Goal: Information Seeking & Learning: Check status

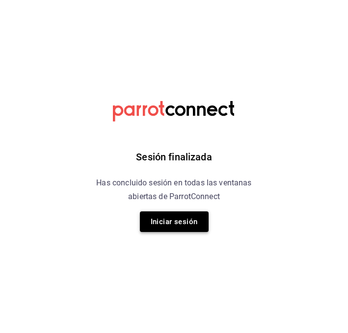
click at [161, 230] on button "Iniciar sesión" at bounding box center [174, 221] width 69 height 21
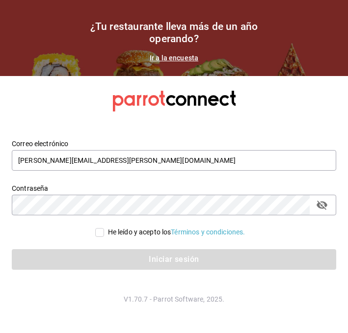
click at [114, 241] on div "Iniciar sesión" at bounding box center [168, 253] width 336 height 32
click at [100, 235] on input "He leído y acepto los Términos y condiciones." at bounding box center [99, 232] width 9 height 9
checkbox input "true"
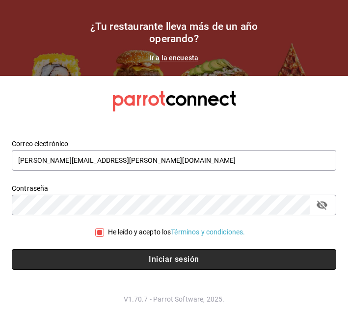
click at [101, 251] on button "Iniciar sesión" at bounding box center [174, 259] width 324 height 21
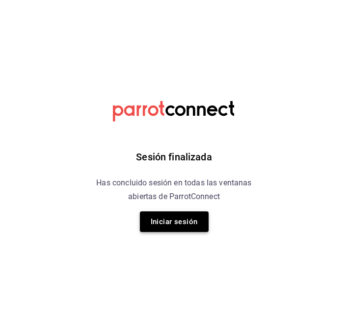
click at [178, 226] on button "Iniciar sesión" at bounding box center [174, 221] width 69 height 21
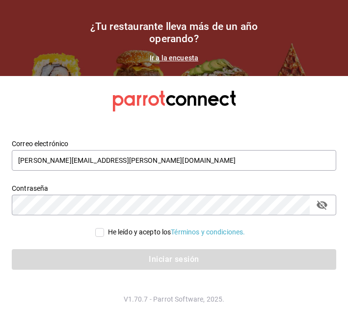
click at [98, 229] on input "He leído y acepto los Términos y condiciones." at bounding box center [99, 232] width 9 height 9
checkbox input "true"
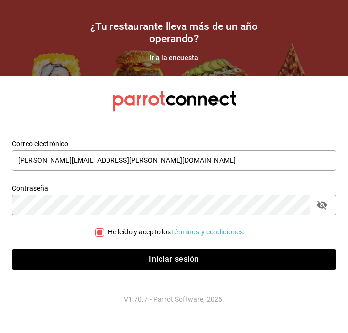
click at [87, 241] on div "Iniciar sesión" at bounding box center [168, 253] width 336 height 32
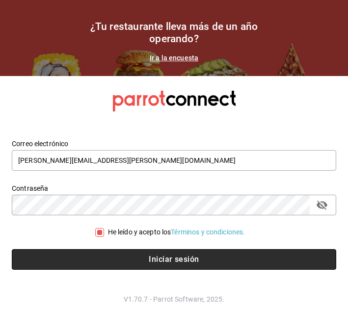
click at [79, 260] on button "Iniciar sesión" at bounding box center [174, 259] width 324 height 21
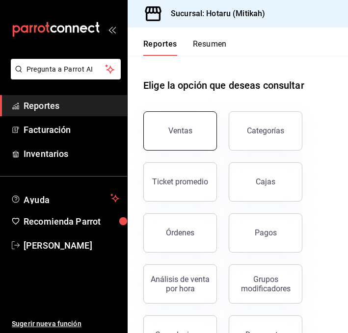
click at [186, 125] on button "Ventas" at bounding box center [180, 130] width 74 height 39
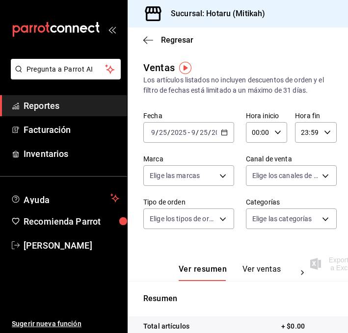
click at [221, 131] on \(Stroke\) "button" at bounding box center [223, 131] width 5 height 0
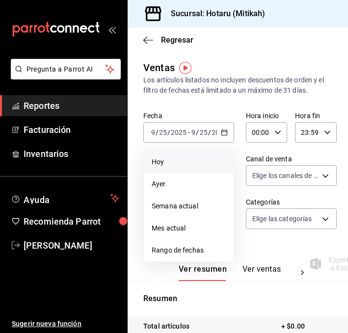
click at [174, 158] on span "Hoy" at bounding box center [189, 162] width 74 height 10
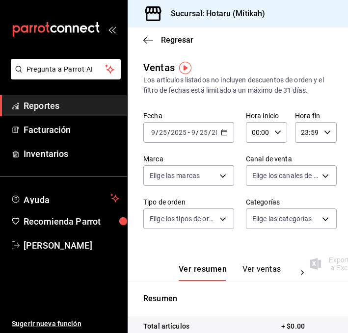
click at [226, 130] on icon "button" at bounding box center [224, 132] width 7 height 7
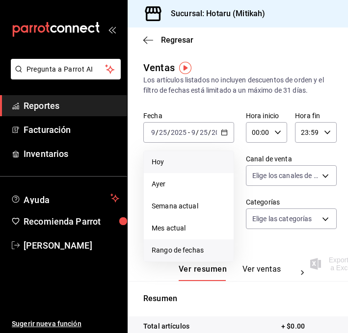
click at [161, 253] on span "Rango de fechas" at bounding box center [189, 250] width 74 height 10
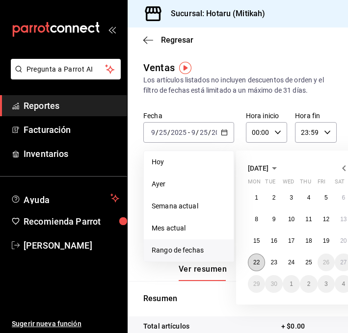
click at [257, 263] on abbr "22" at bounding box center [256, 262] width 6 height 7
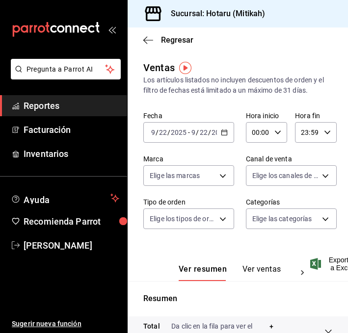
click at [224, 132] on icon "button" at bounding box center [224, 132] width 7 height 7
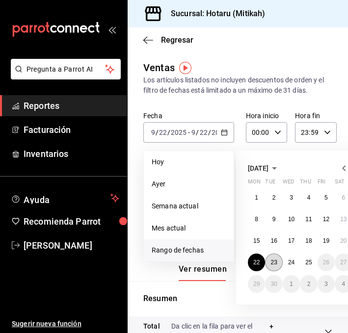
click at [272, 262] on abbr "23" at bounding box center [273, 262] width 6 height 7
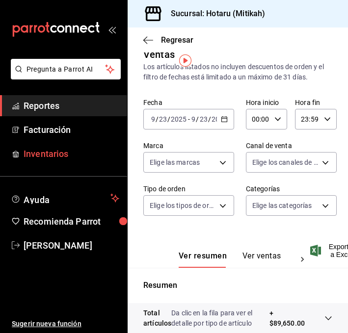
scroll to position [7, 0]
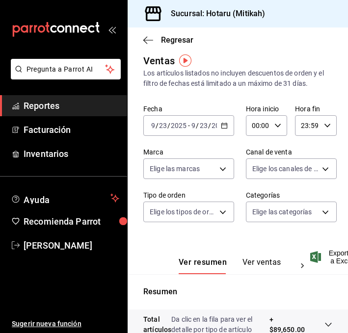
click at [223, 126] on icon "button" at bounding box center [224, 125] width 7 height 7
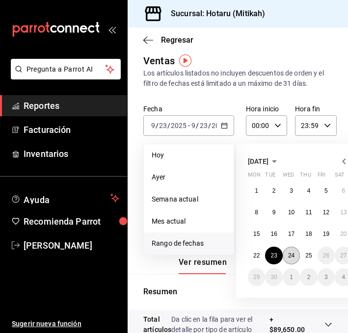
click at [295, 253] on button "24" at bounding box center [290, 256] width 17 height 18
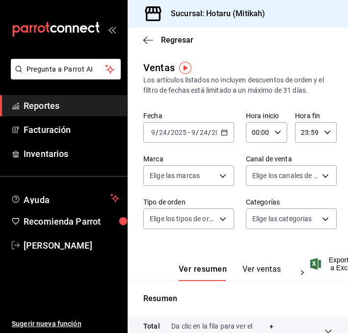
click at [223, 134] on icon "button" at bounding box center [224, 132] width 7 height 7
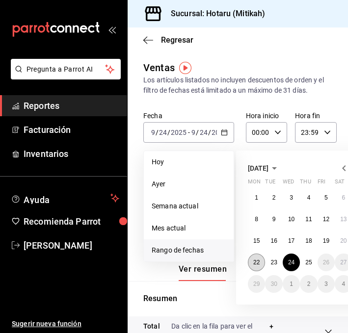
click at [255, 266] on button "22" at bounding box center [256, 262] width 17 height 18
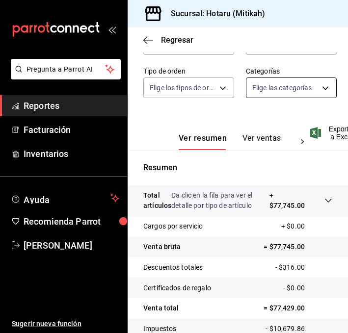
scroll to position [177, 0]
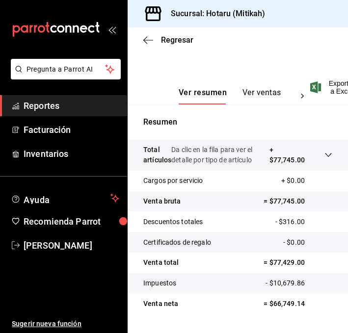
click at [256, 94] on button "Ver ventas" at bounding box center [261, 96] width 39 height 17
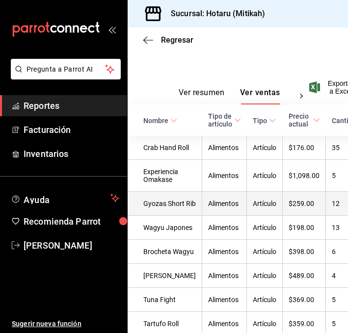
scroll to position [180, 0]
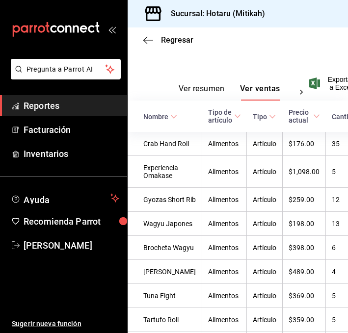
click at [174, 113] on icon at bounding box center [173, 116] width 7 height 7
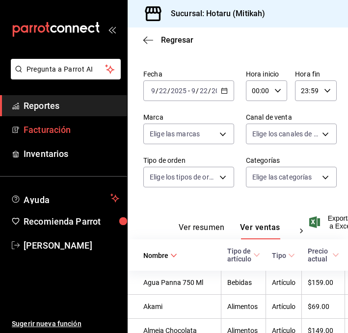
scroll to position [0, 0]
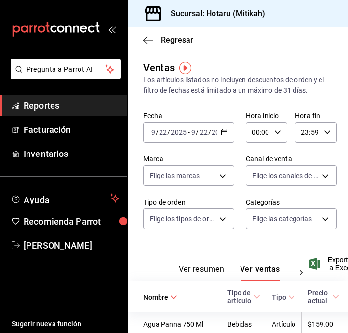
click at [225, 132] on icon "button" at bounding box center [224, 132] width 7 height 7
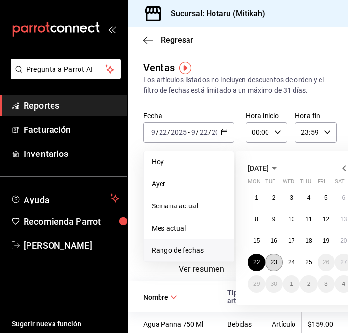
click at [270, 268] on button "23" at bounding box center [273, 262] width 17 height 18
click at [273, 259] on abbr "23" at bounding box center [273, 262] width 6 height 7
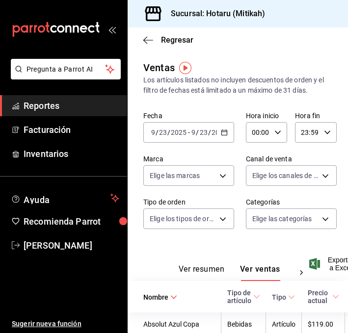
click at [223, 131] on \(Stroke\) "button" at bounding box center [223, 131] width 5 height 0
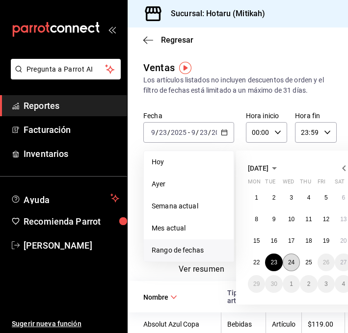
click at [292, 263] on abbr "24" at bounding box center [291, 262] width 6 height 7
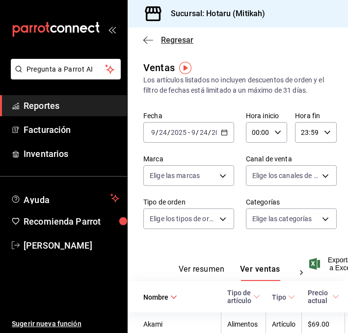
click at [146, 38] on icon "button" at bounding box center [148, 40] width 10 height 9
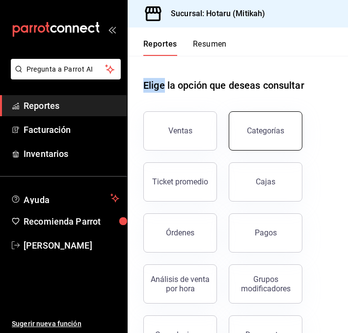
click at [256, 121] on button "Categorías" at bounding box center [265, 130] width 74 height 39
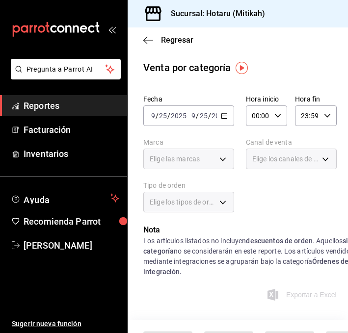
click at [223, 116] on icon "button" at bounding box center [224, 115] width 7 height 7
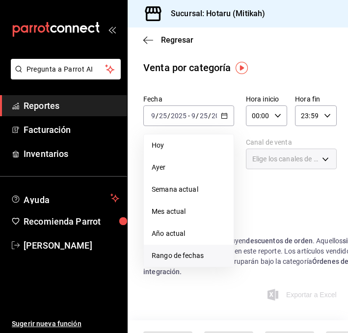
click at [185, 255] on span "Rango de fechas" at bounding box center [189, 256] width 74 height 10
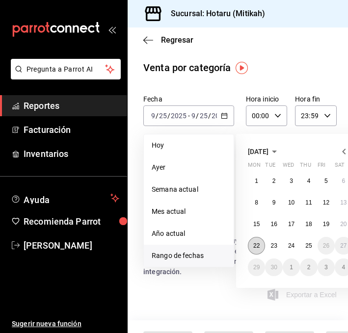
click at [253, 245] on abbr "22" at bounding box center [256, 245] width 6 height 7
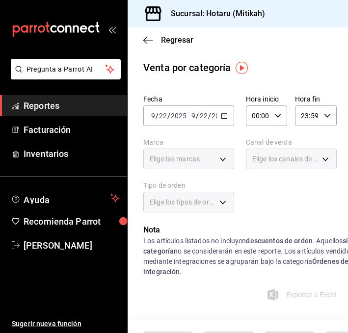
scroll to position [127, 0]
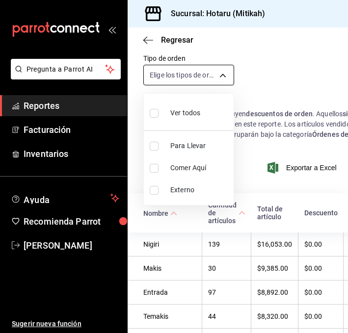
click at [220, 74] on body "Pregunta a Parrot AI Reportes Facturación Inventarios Ayuda Recomienda Parrot […" at bounding box center [174, 166] width 348 height 333
click at [261, 80] on div at bounding box center [174, 166] width 348 height 333
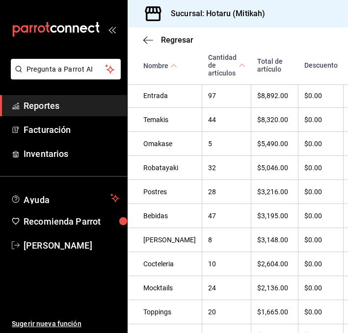
scroll to position [0, 0]
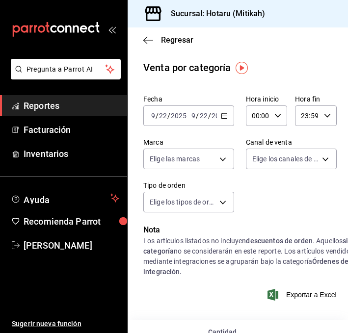
click at [223, 113] on \(Stroke\) "button" at bounding box center [224, 115] width 6 height 5
click at [226, 117] on \(Stroke\) "button" at bounding box center [224, 115] width 6 height 5
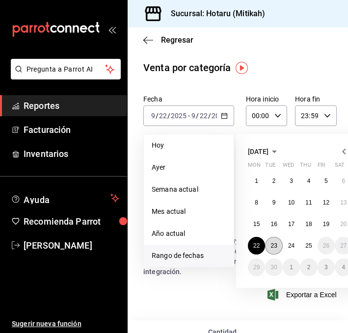
click at [274, 247] on abbr "23" at bounding box center [273, 245] width 6 height 7
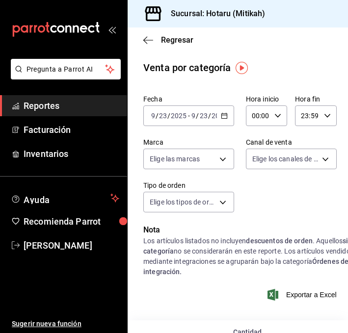
click at [226, 118] on \(Stroke\) "button" at bounding box center [224, 115] width 6 height 5
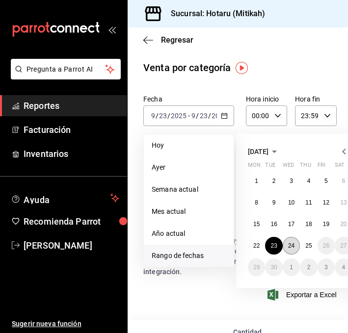
click at [288, 248] on abbr "24" at bounding box center [291, 245] width 6 height 7
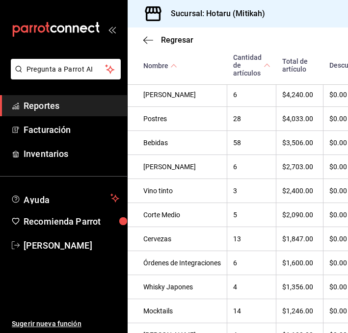
scroll to position [491, 0]
